Goal: Task Accomplishment & Management: Complete application form

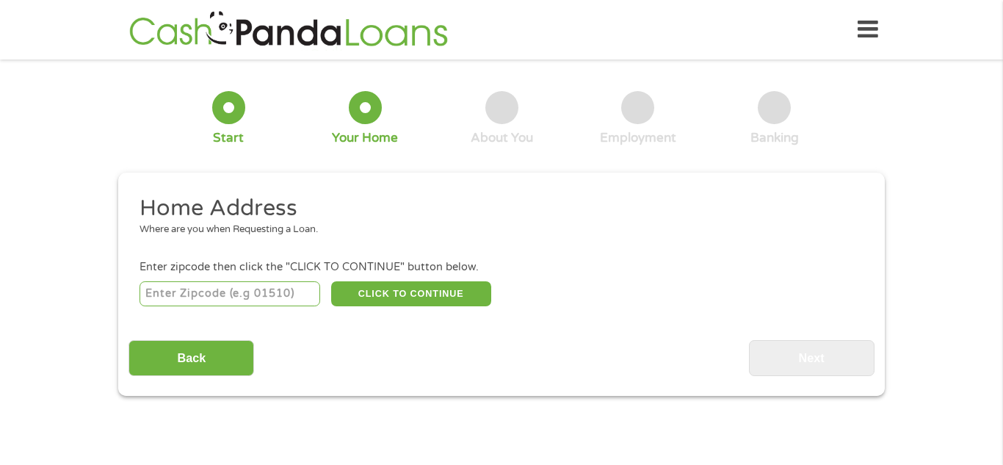
click at [269, 302] on input "number" at bounding box center [230, 293] width 181 height 25
type input "32277"
click at [352, 300] on button "CLICK TO CONTINUE" at bounding box center [411, 293] width 160 height 25
type input "32277"
type input "[GEOGRAPHIC_DATA]"
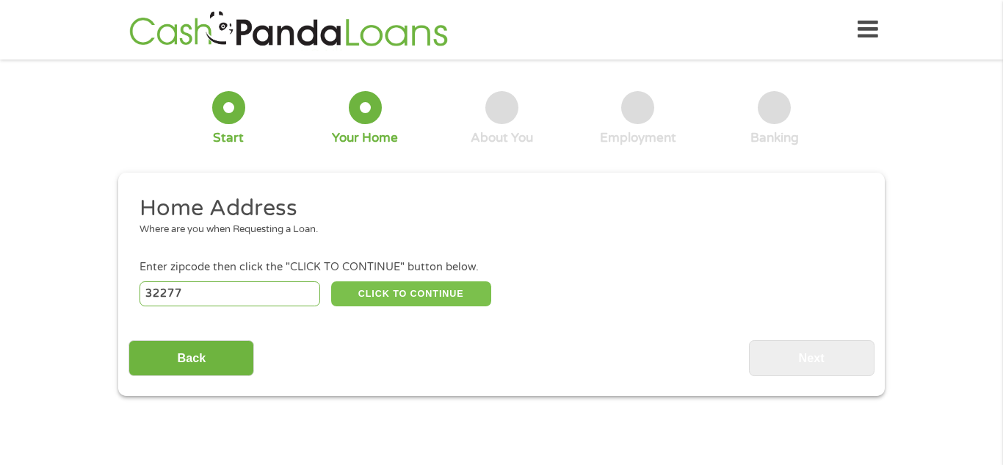
select select "[US_STATE]"
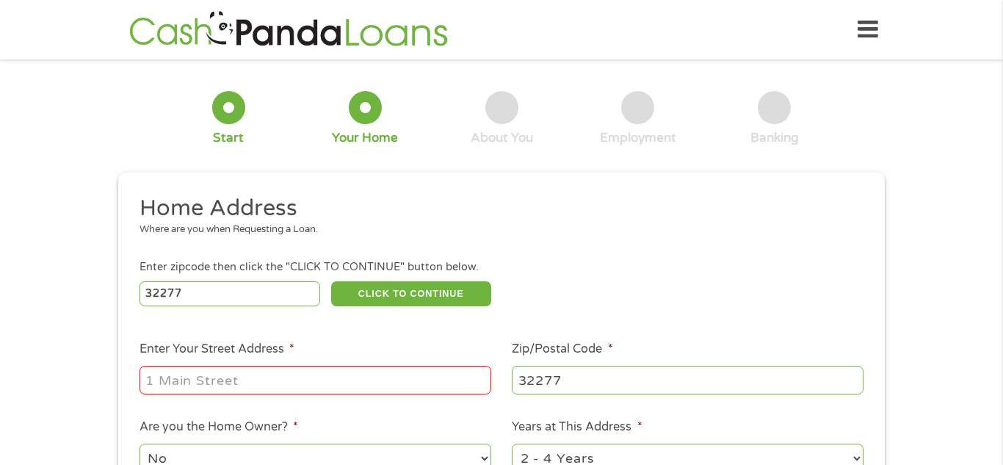
click at [301, 379] on input "Enter Your Street Address *" at bounding box center [316, 380] width 352 height 28
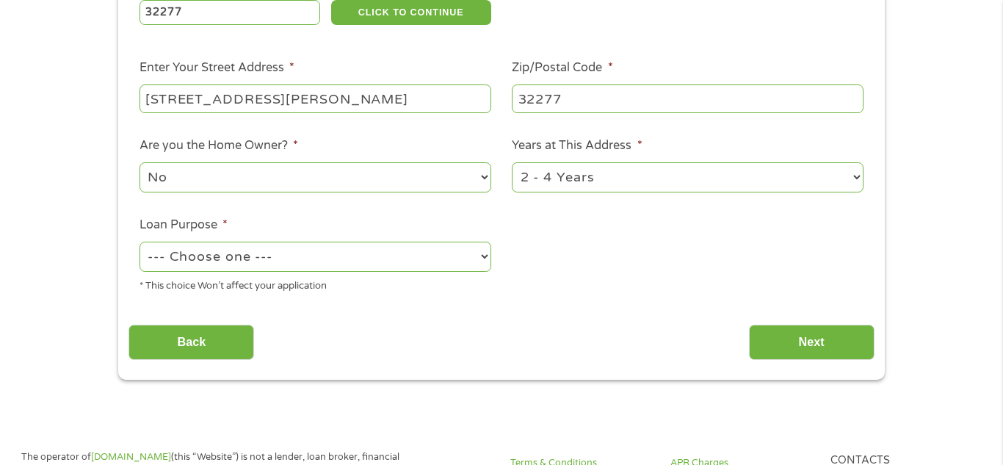
scroll to position [284, 0]
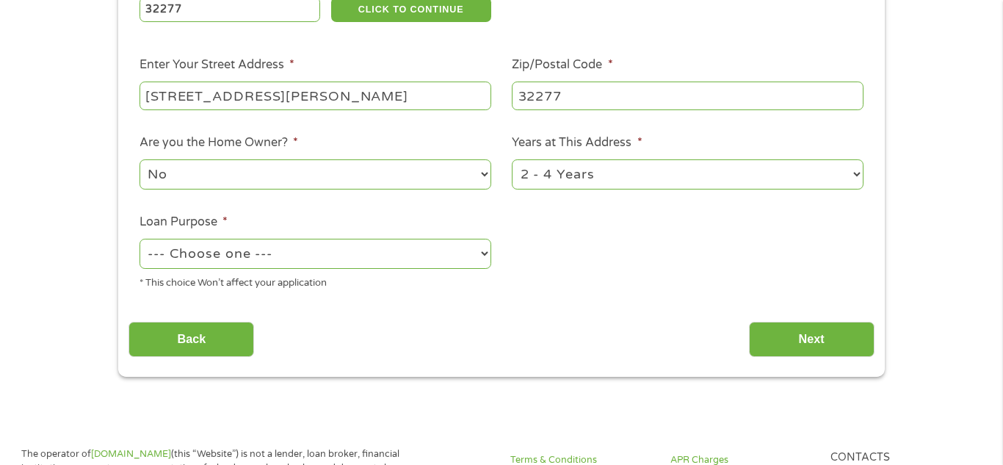
type input "[STREET_ADDRESS][PERSON_NAME]"
click at [386, 258] on select "--- Choose one --- Pay Bills Debt Consolidation Home Improvement Major Purchase…" at bounding box center [316, 254] width 352 height 30
select select "paybills"
click at [140, 240] on select "--- Choose one --- Pay Bills Debt Consolidation Home Improvement Major Purchase…" at bounding box center [316, 254] width 352 height 30
click at [783, 351] on input "Next" at bounding box center [812, 340] width 126 height 36
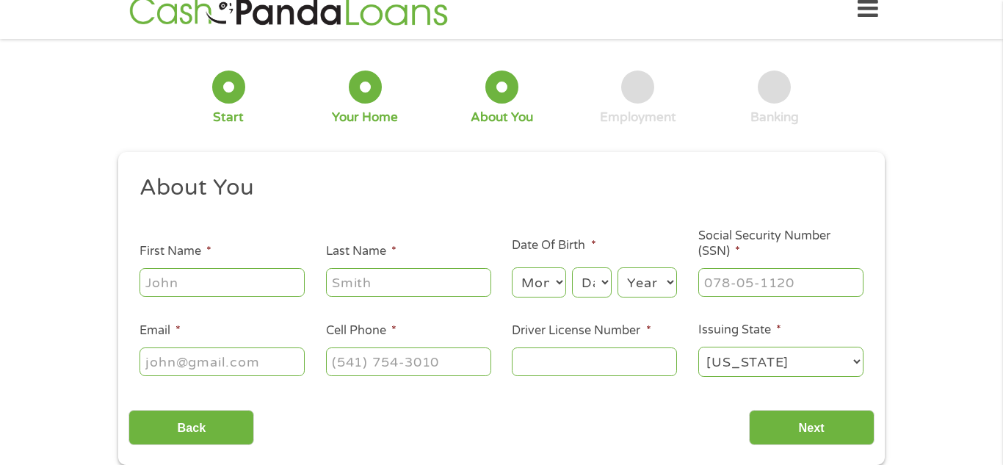
scroll to position [0, 0]
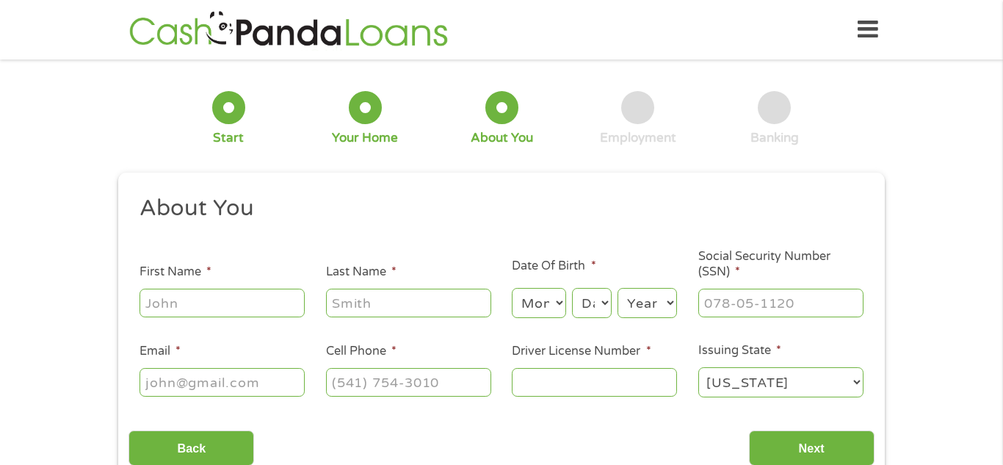
click at [233, 298] on input "First Name *" at bounding box center [222, 303] width 165 height 28
type input "reshandra"
type input "[PERSON_NAME]"
click at [521, 312] on select "Month 1 2 3 4 5 6 7 8 9 10 11 12" at bounding box center [539, 303] width 54 height 30
select select "10"
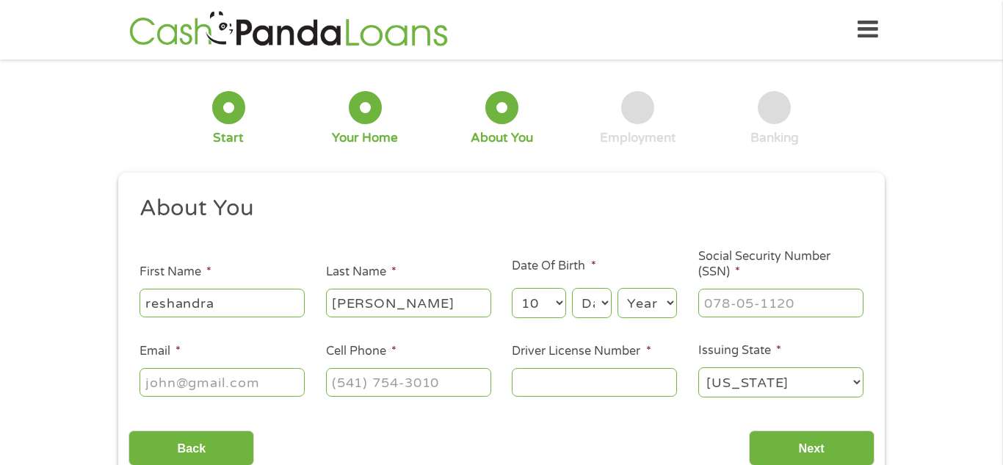
click at [512, 288] on select "Month 1 2 3 4 5 6 7 8 9 10 11 12" at bounding box center [539, 303] width 54 height 30
click at [588, 305] on select "Day 1 2 3 4 5 6 7 8 9 10 11 12 13 14 15 16 17 18 19 20 21 22 23 24 25 26 27 28 …" at bounding box center [592, 303] width 40 height 30
select select "24"
click at [572, 288] on select "Day 1 2 3 4 5 6 7 8 9 10 11 12 13 14 15 16 17 18 19 20 21 22 23 24 25 26 27 28 …" at bounding box center [592, 303] width 40 height 30
select select "1988"
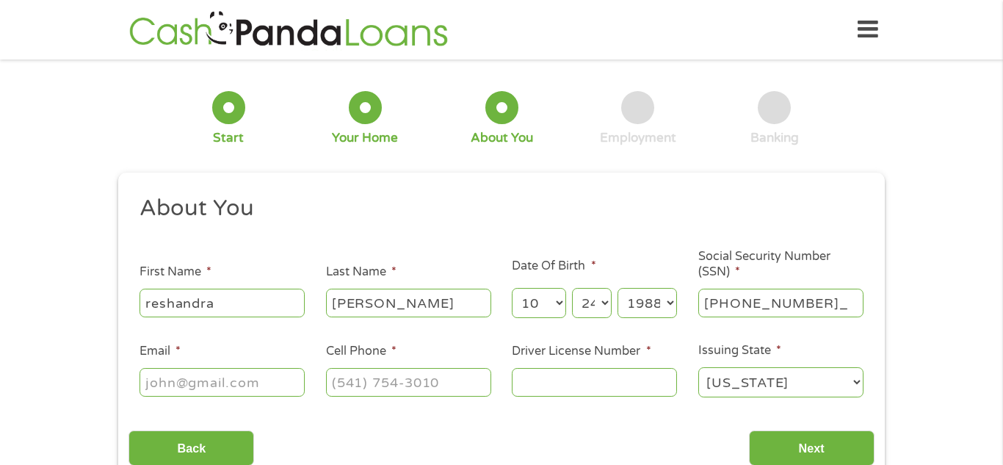
type input "593-76-4757"
click at [275, 383] on input "Email *" at bounding box center [222, 382] width 165 height 28
type input "[EMAIL_ADDRESS][DOMAIN_NAME]"
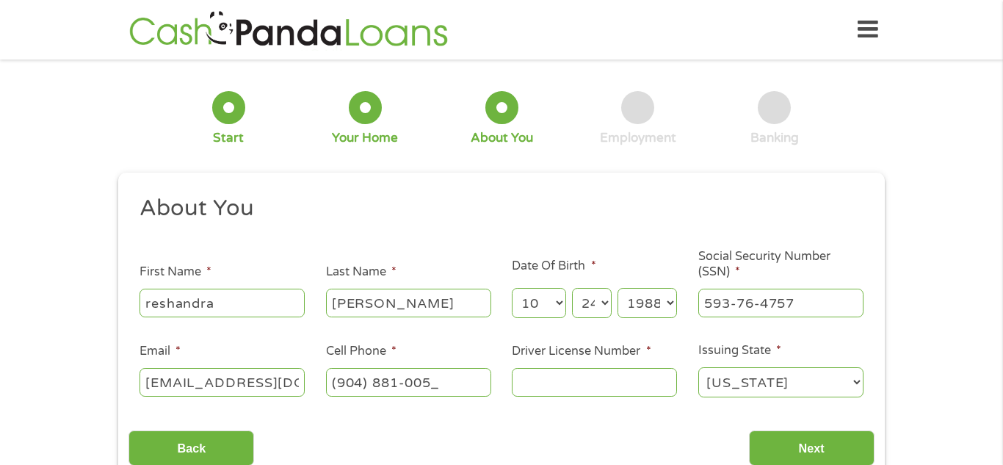
type input "[PHONE_NUMBER]"
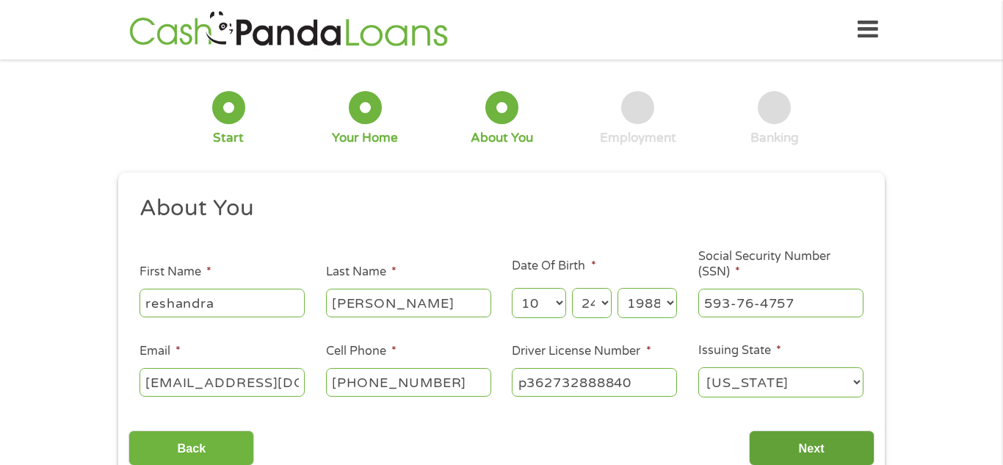
type input "p362732888840"
click at [777, 446] on input "Next" at bounding box center [812, 448] width 126 height 36
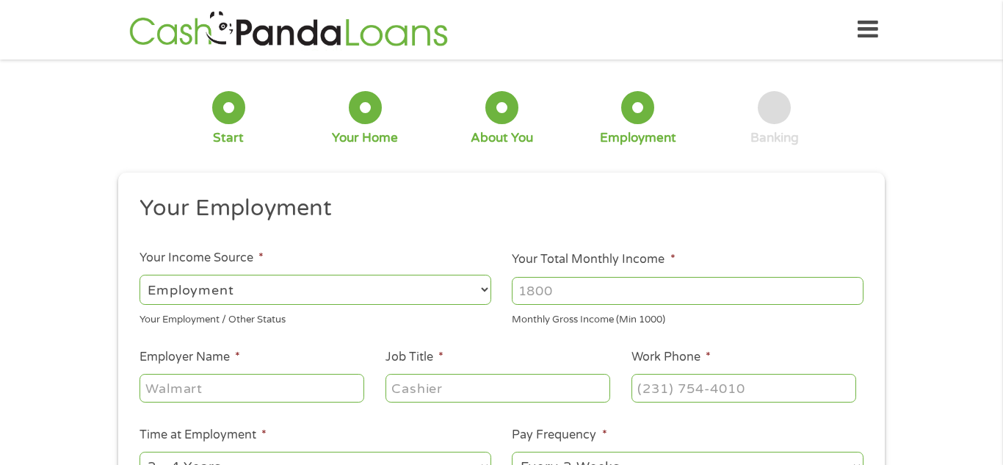
scroll to position [6, 6]
click at [570, 289] on input "Your Total Monthly Income *" at bounding box center [688, 291] width 352 height 28
type input "5000"
click at [224, 396] on input "Employer Name *" at bounding box center [252, 388] width 225 height 28
type input "jacksonville nursing and rehab"
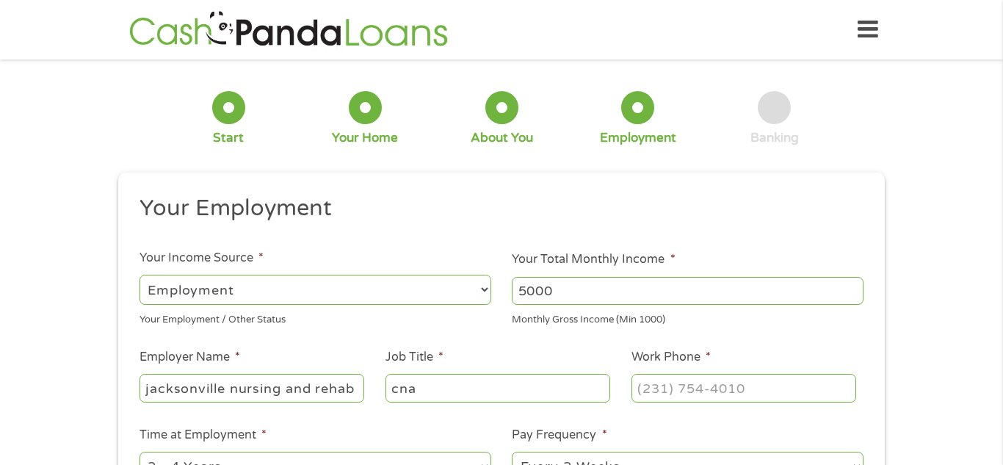
type input "cna"
type input "[PHONE_NUMBER]"
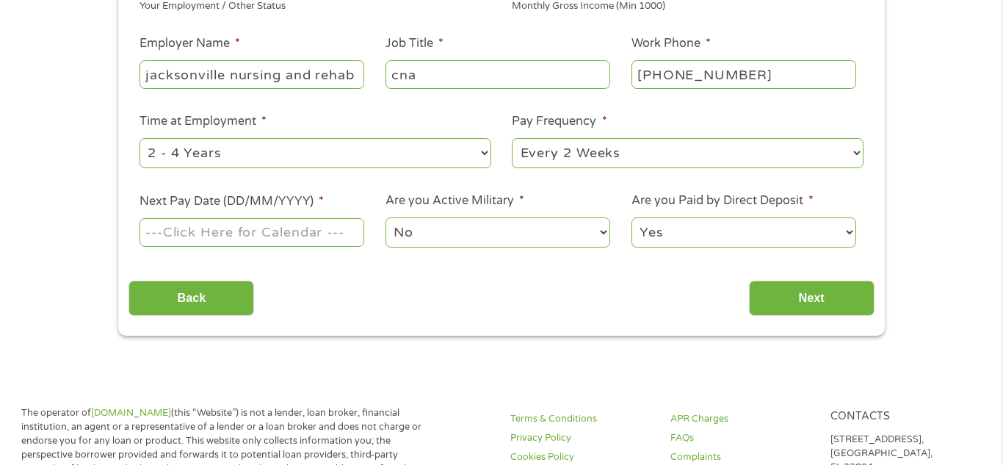
scroll to position [316, 0]
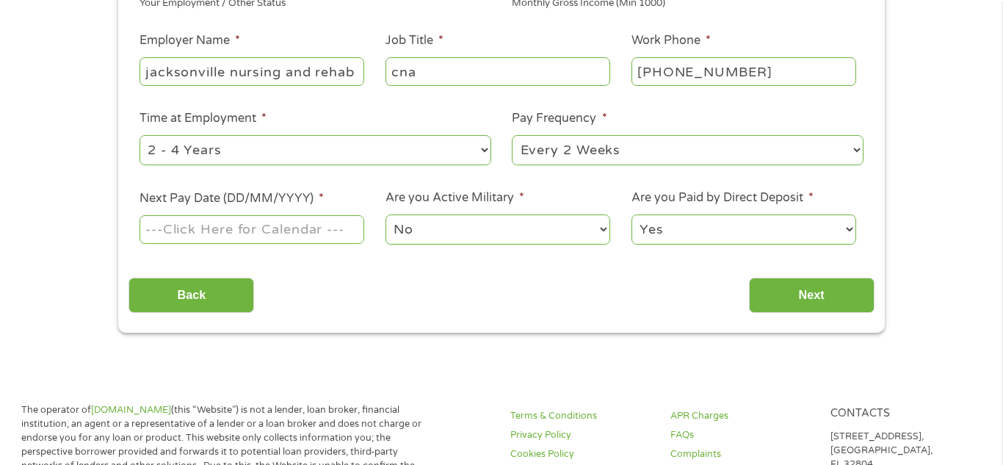
click at [260, 221] on input "Next Pay Date (DD/MM/YYYY) *" at bounding box center [252, 229] width 225 height 28
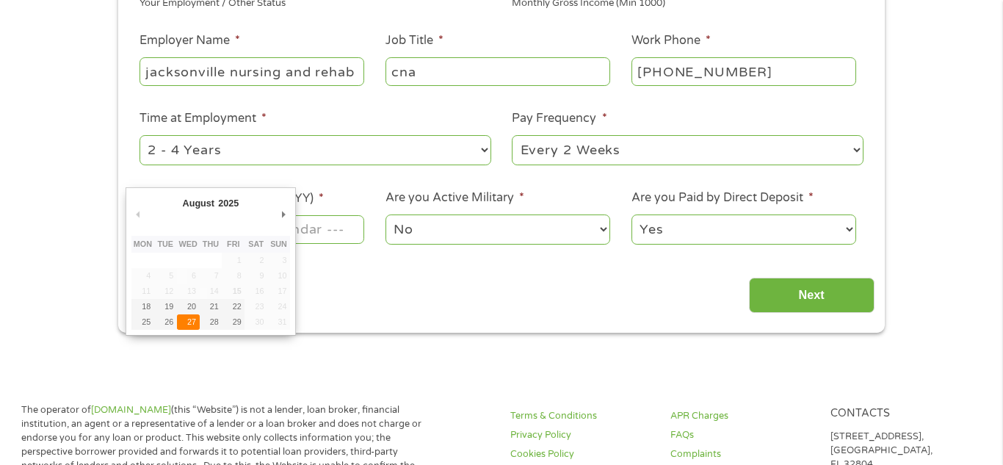
type input "[DATE]"
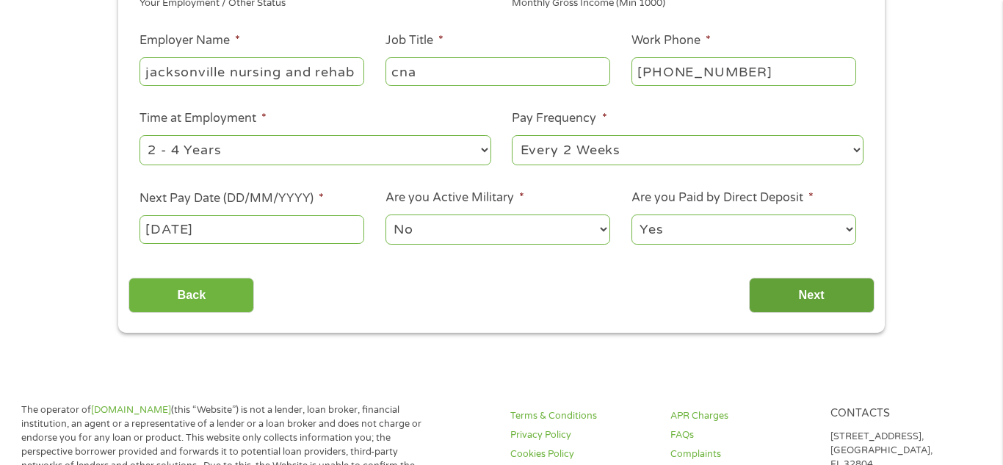
click at [775, 297] on input "Next" at bounding box center [812, 296] width 126 height 36
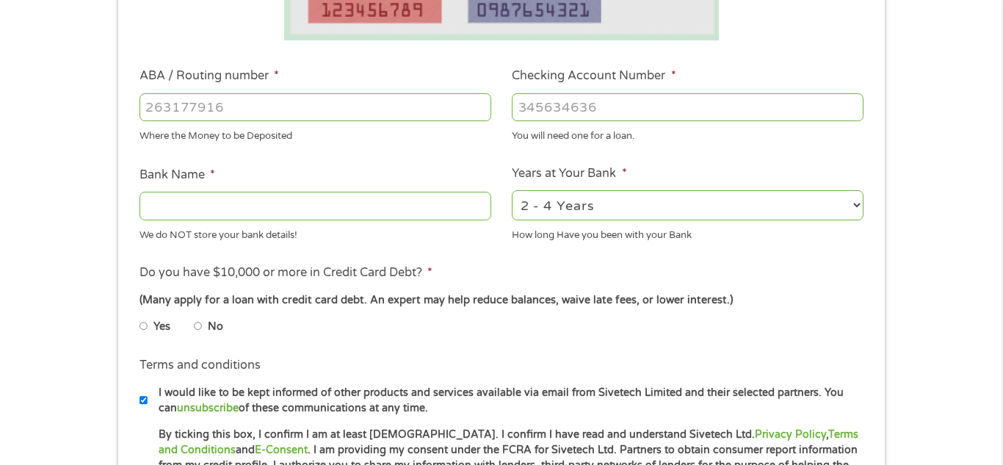
scroll to position [408, 0]
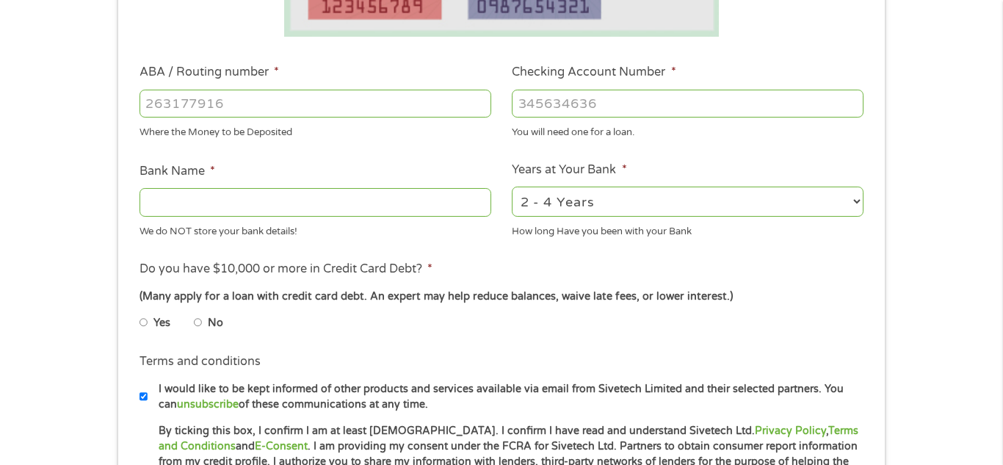
click at [368, 98] on input "ABA / Routing number *" at bounding box center [316, 104] width 352 height 28
type input "063107513"
type input "[PERSON_NAME] FARGO BANK"
type input "063107513"
click at [535, 90] on input "Checking Account Number *" at bounding box center [688, 104] width 352 height 28
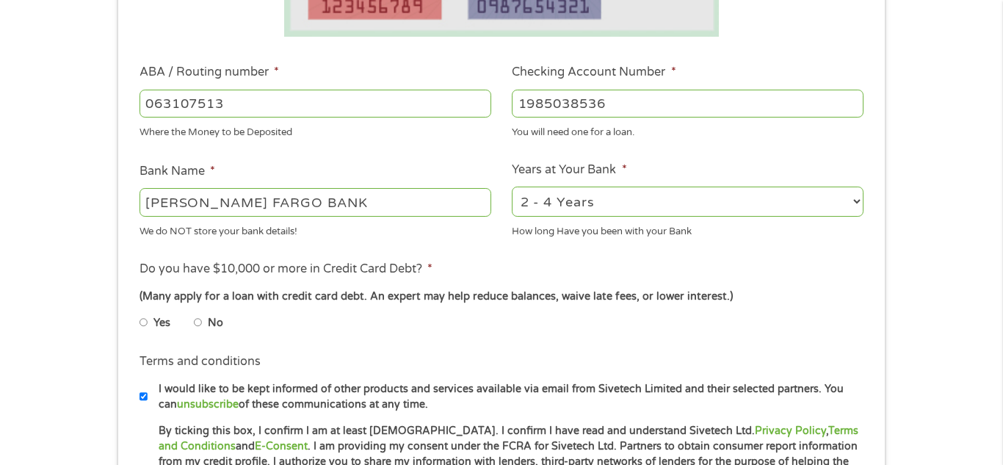
type input "1985038536"
click at [199, 322] on input "No" at bounding box center [198, 322] width 9 height 23
radio input "true"
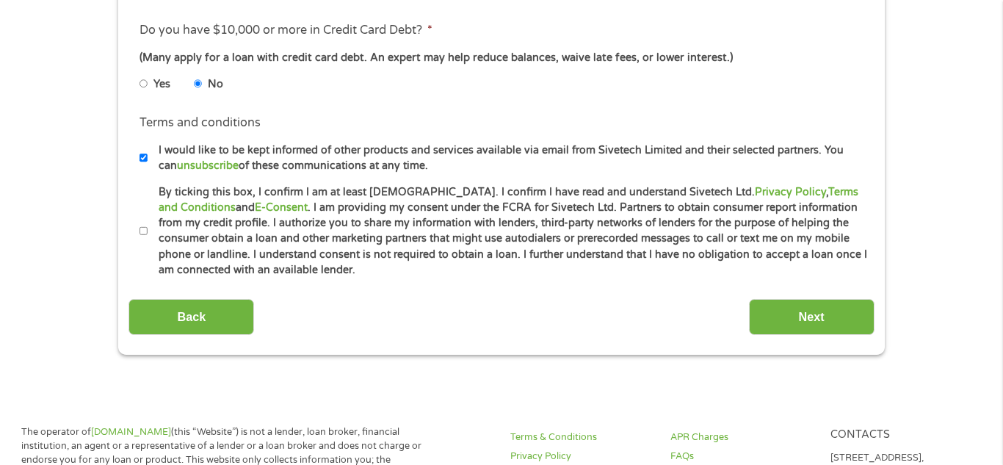
scroll to position [650, 0]
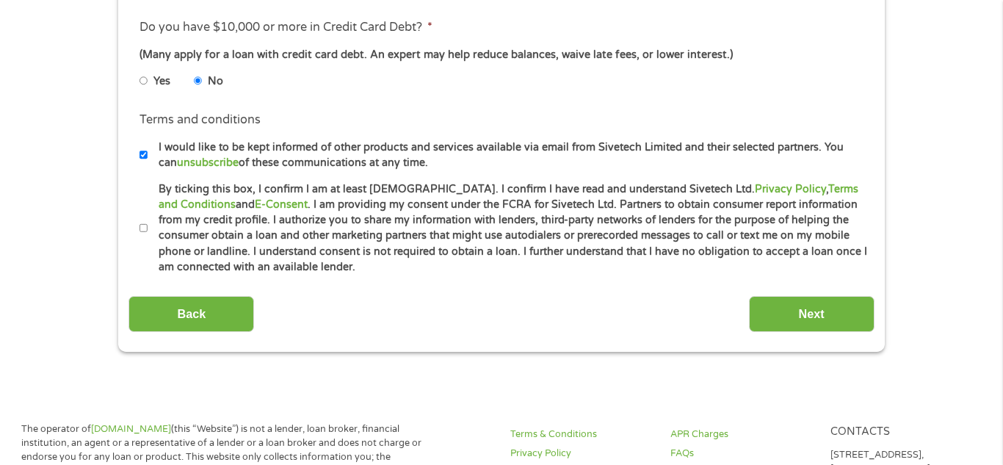
click at [146, 226] on input "By ticking this box, I confirm I am at least [DEMOGRAPHIC_DATA]. I confirm I ha…" at bounding box center [144, 228] width 9 height 23
checkbox input "true"
click at [798, 308] on input "Next" at bounding box center [812, 314] width 126 height 36
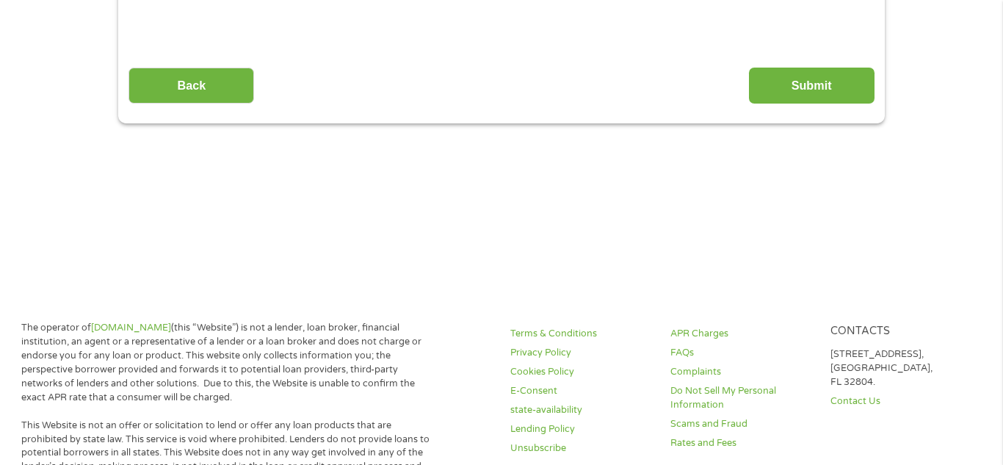
scroll to position [0, 0]
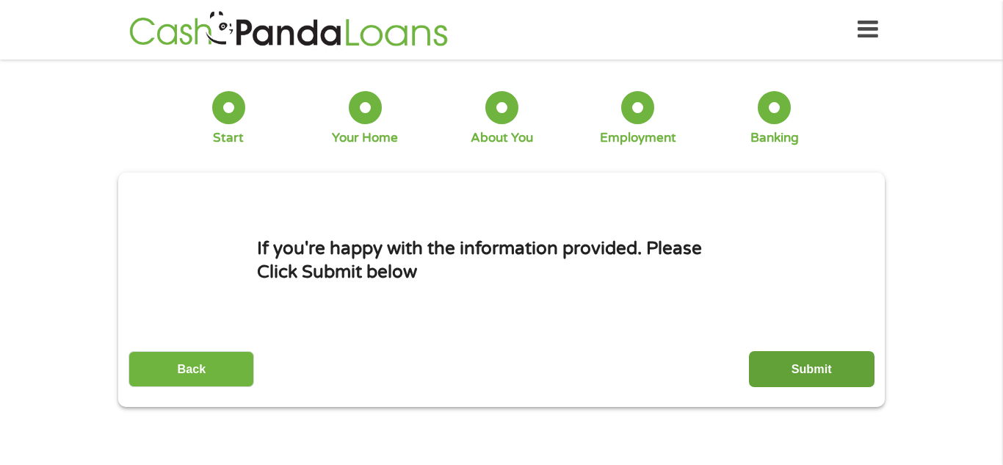
click at [802, 377] on input "Submit" at bounding box center [812, 369] width 126 height 36
